Goal: Transaction & Acquisition: Purchase product/service

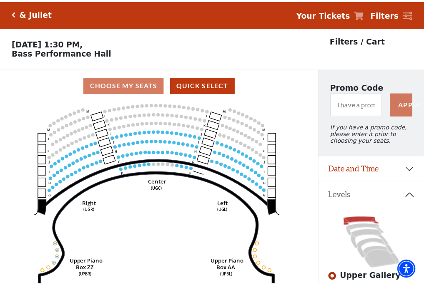
scroll to position [39, 0]
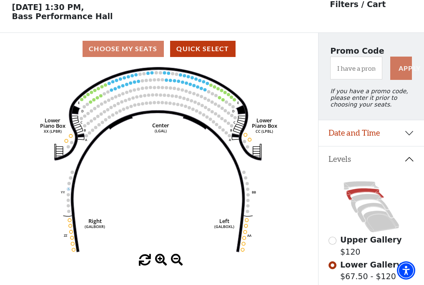
scroll to position [39, 0]
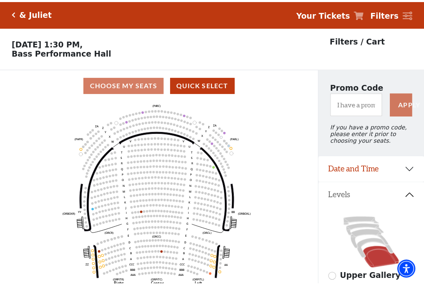
scroll to position [39, 0]
